Goal: Book appointment/travel/reservation

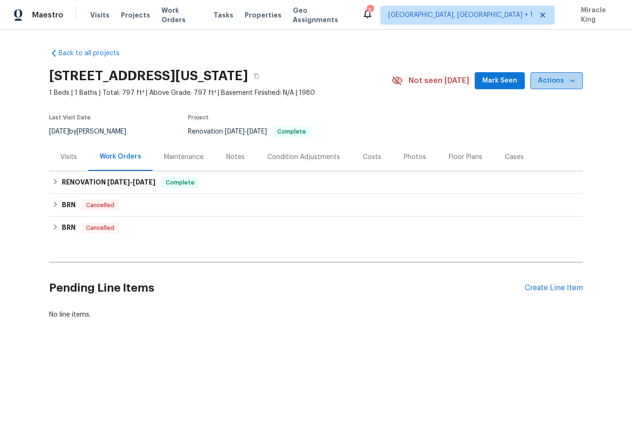
click at [566, 78] on span "Actions" at bounding box center [556, 81] width 37 height 12
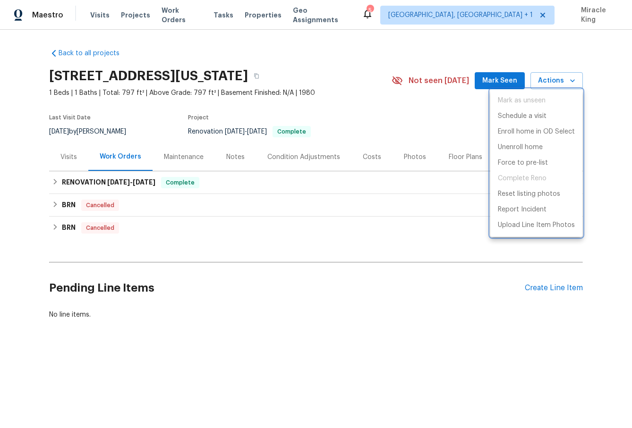
click at [359, 117] on div at bounding box center [316, 214] width 632 height 428
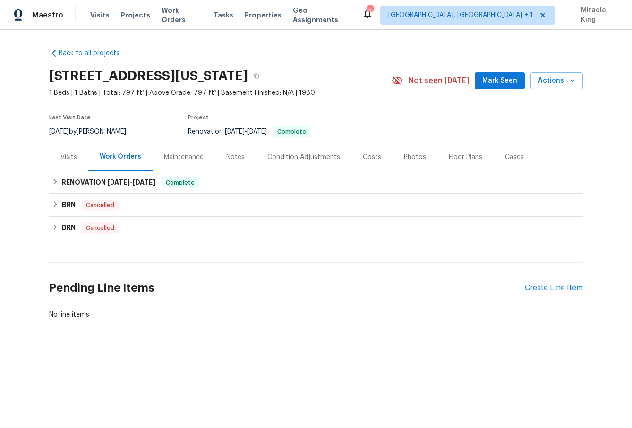
click at [65, 165] on div "Visits" at bounding box center [68, 157] width 39 height 28
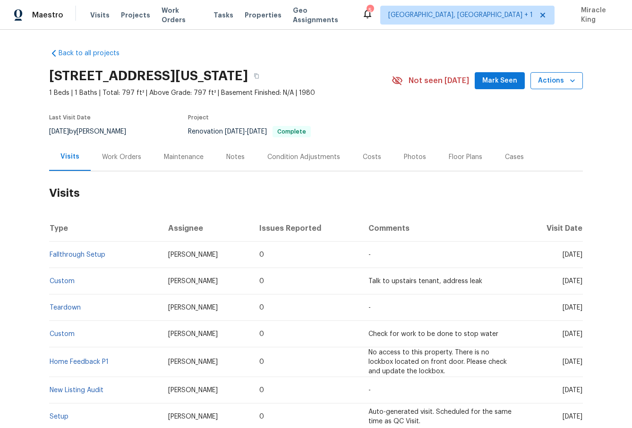
click at [547, 84] on span "Actions" at bounding box center [556, 81] width 37 height 12
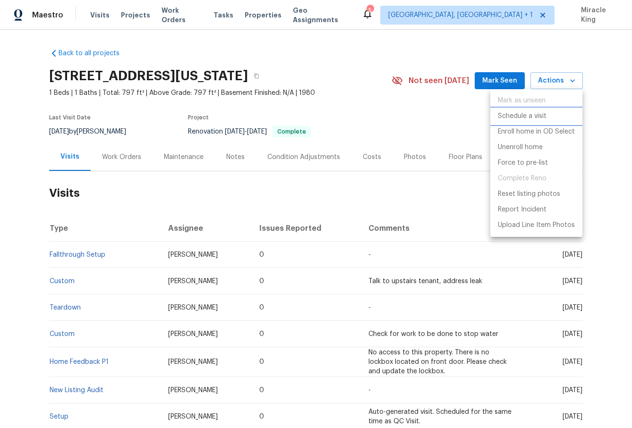
click at [513, 117] on p "Schedule a visit" at bounding box center [522, 116] width 49 height 10
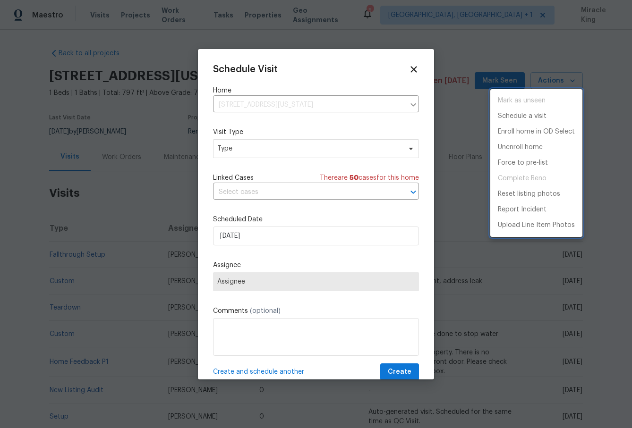
click at [291, 142] on div at bounding box center [316, 214] width 632 height 428
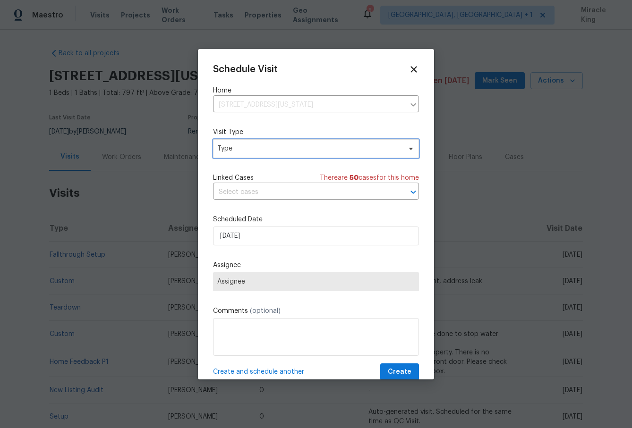
click at [280, 148] on span "Type" at bounding box center [309, 148] width 184 height 9
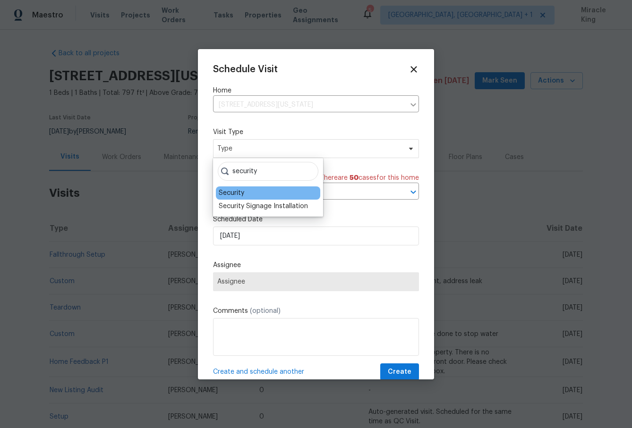
type input "security"
click at [241, 191] on div "Security" at bounding box center [232, 192] width 26 height 9
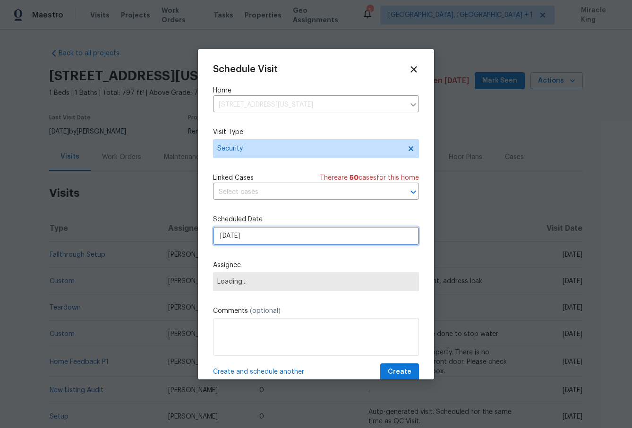
click at [246, 236] on input "[DATE]" at bounding box center [316, 236] width 206 height 19
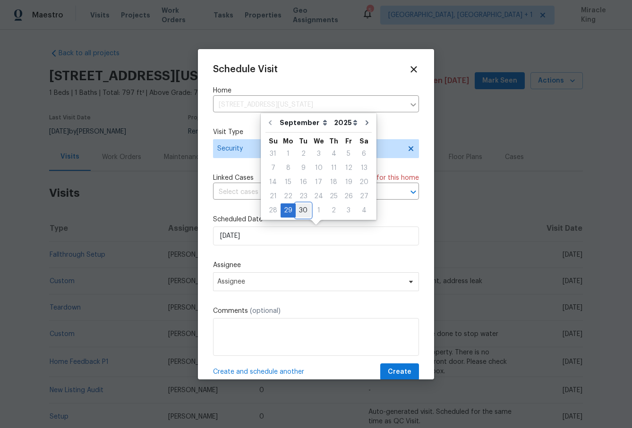
click at [306, 213] on div "30" at bounding box center [303, 210] width 15 height 13
type input "[DATE]"
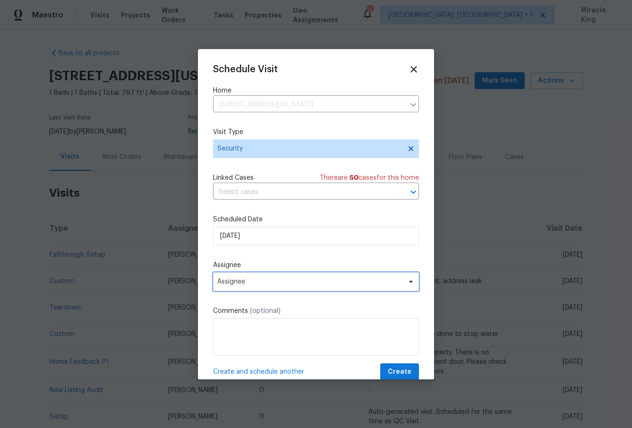
click at [275, 281] on span "Assignee" at bounding box center [309, 282] width 185 height 8
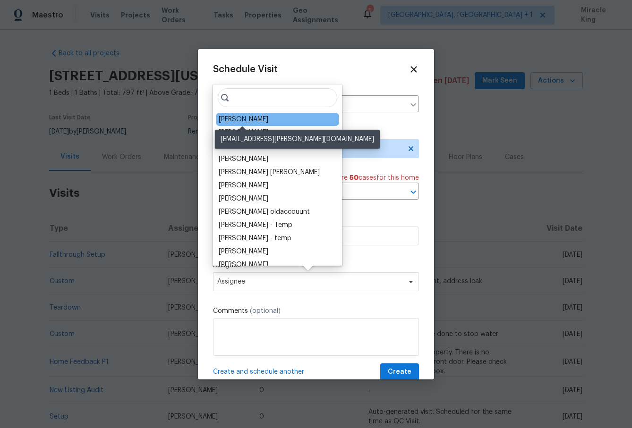
click at [260, 123] on div "[PERSON_NAME]" at bounding box center [244, 119] width 50 height 9
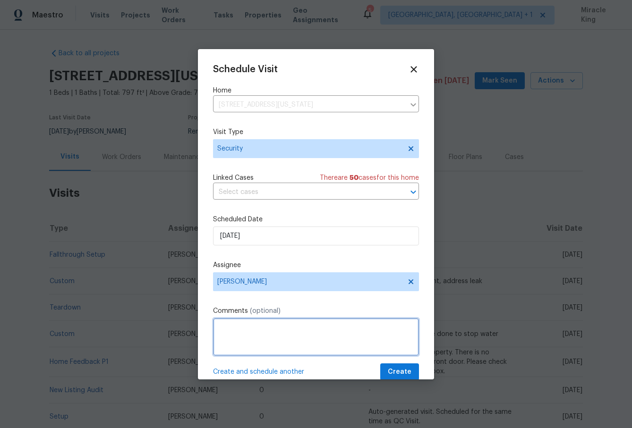
click at [256, 337] on textarea at bounding box center [316, 337] width 206 height 38
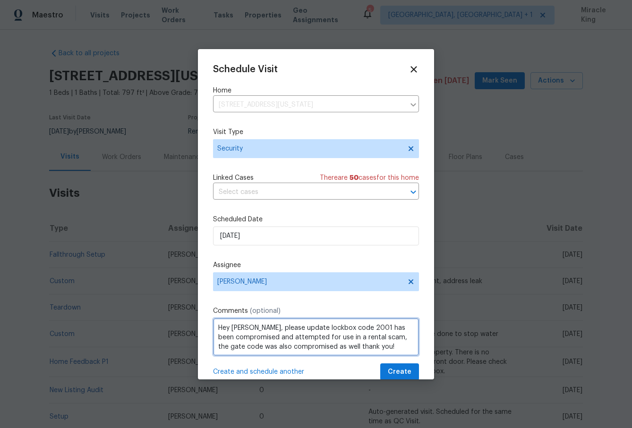
type textarea "Hey [PERSON_NAME], please update lockbox code 2001 has been compromised and att…"
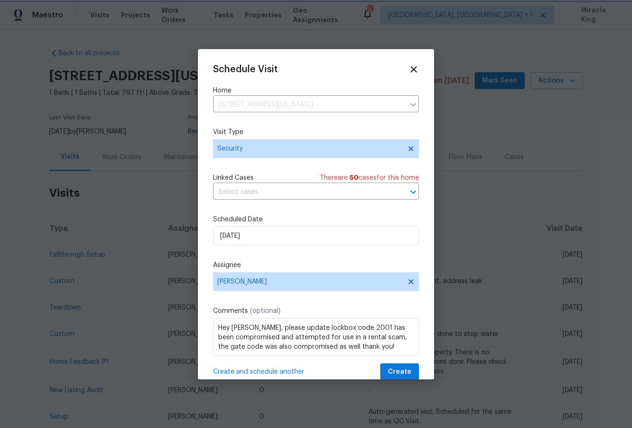
click at [391, 380] on div at bounding box center [316, 214] width 632 height 428
click at [391, 374] on span "Create" at bounding box center [400, 373] width 24 height 12
